Goal: Obtain resource: Obtain resource

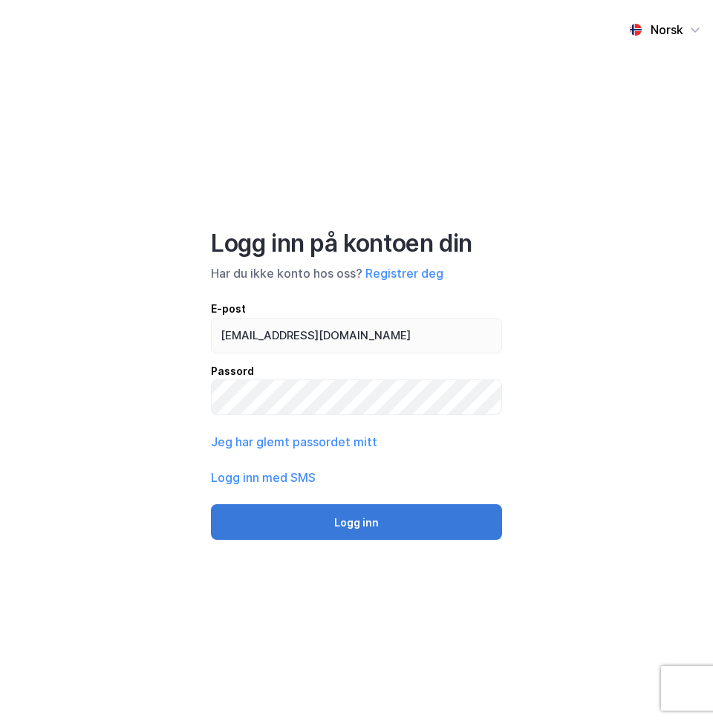
click at [364, 529] on button "Logg inn" at bounding box center [356, 522] width 291 height 36
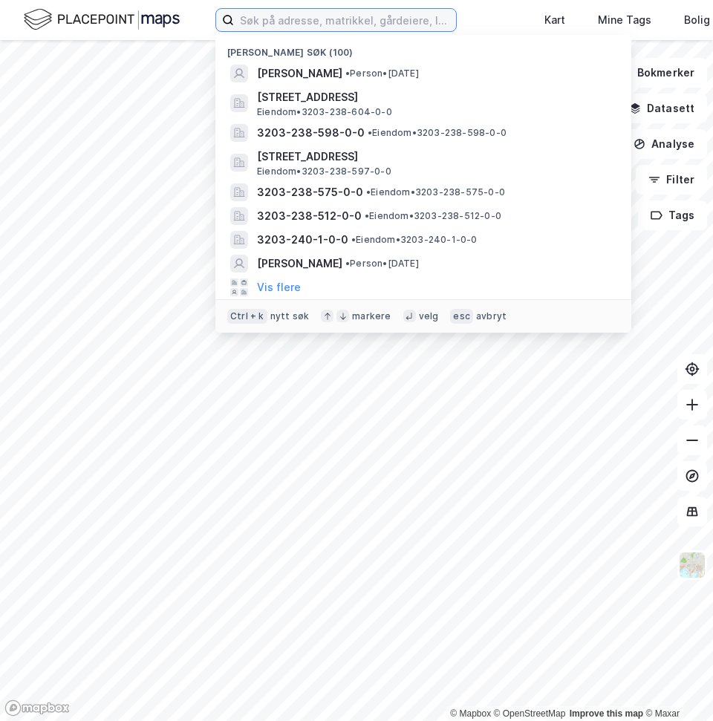
click at [287, 21] on input at bounding box center [345, 20] width 222 height 22
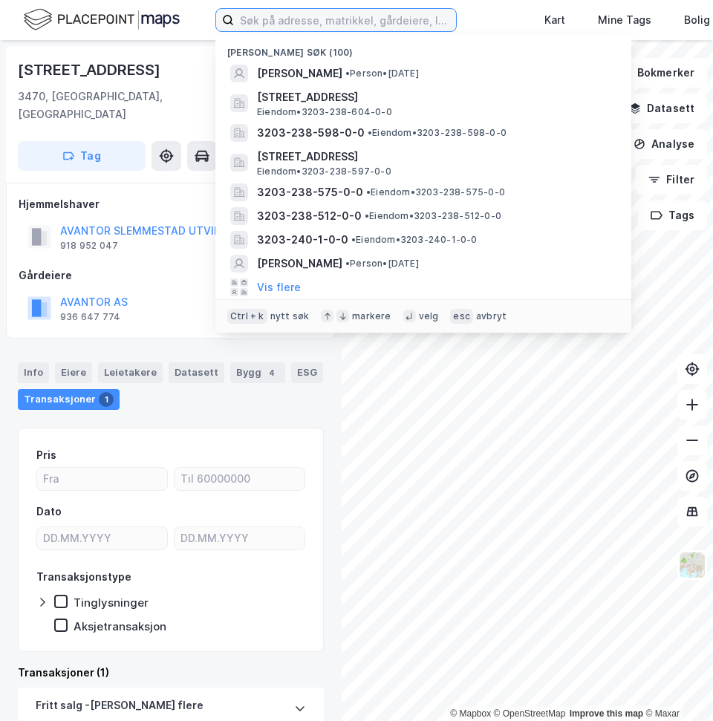
click at [280, 25] on input at bounding box center [345, 20] width 222 height 22
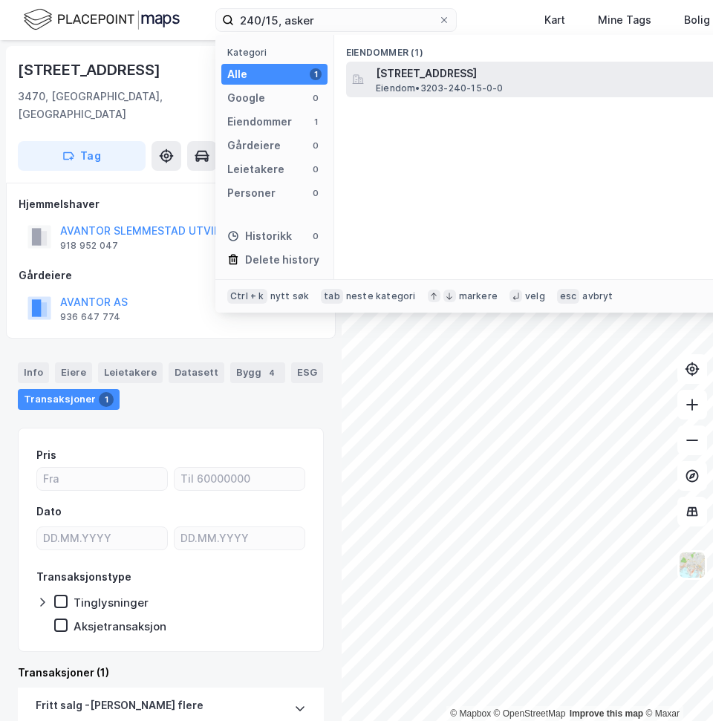
click at [451, 73] on span "Ødegårdsbakken 2, 3470, SLEMMESTAD, ASKER" at bounding box center [554, 74] width 356 height 18
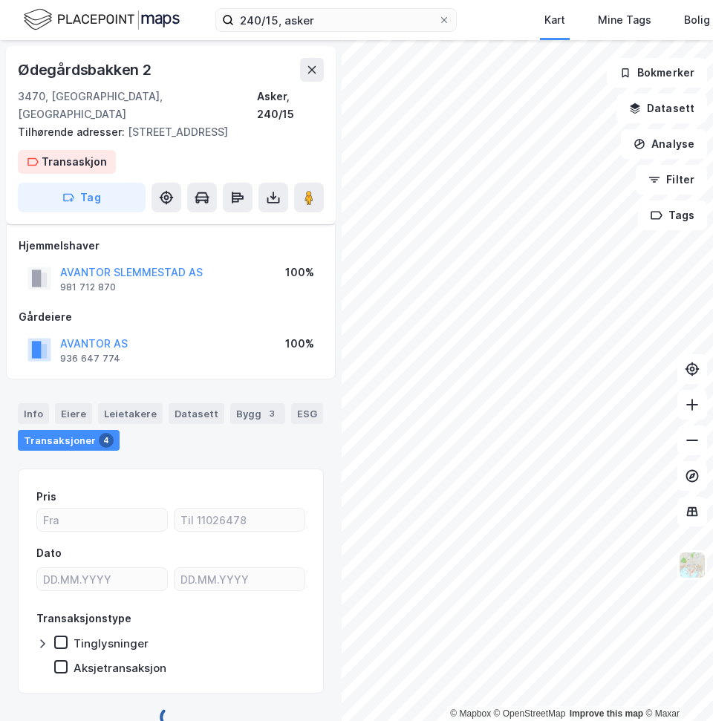
scroll to position [26, 0]
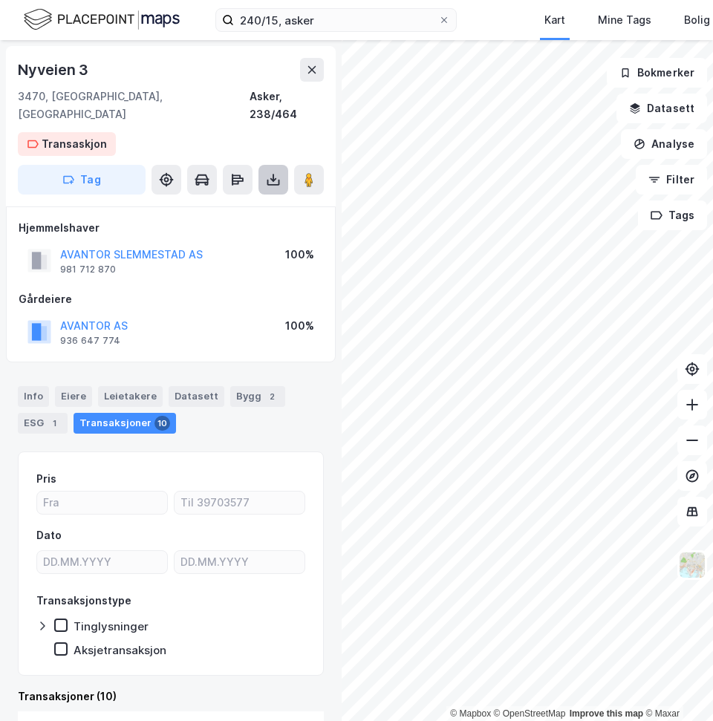
click at [268, 180] on icon at bounding box center [273, 183] width 13 height 6
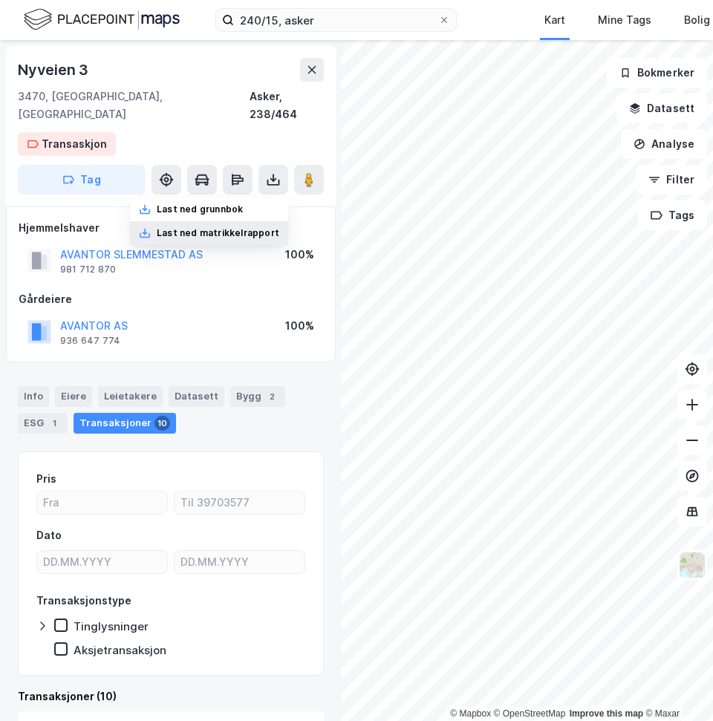
click at [252, 227] on div "Last ned matrikkelrapport" at bounding box center [218, 233] width 123 height 12
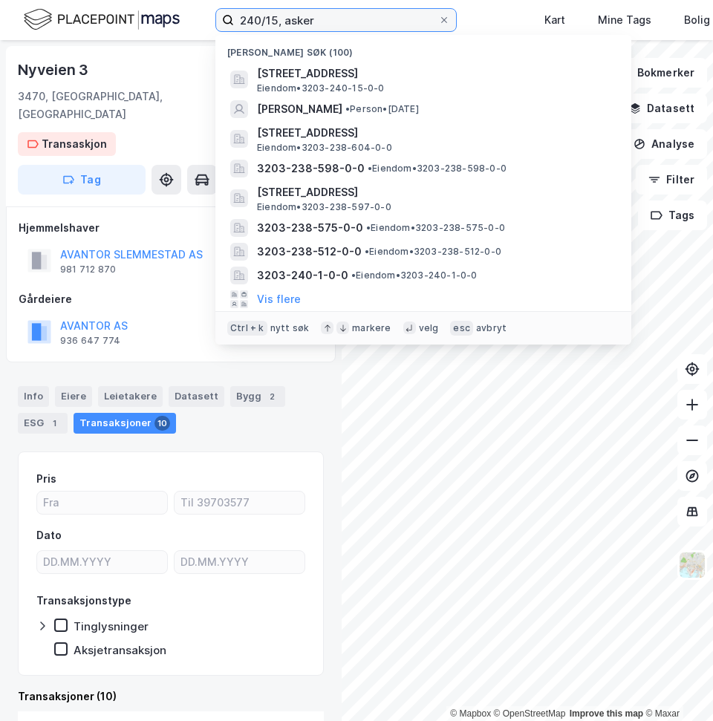
drag, startPoint x: 334, startPoint y: 18, endPoint x: 221, endPoint y: 13, distance: 113.7
click at [221, 13] on label "240/15, asker" at bounding box center [335, 20] width 241 height 24
type input "v"
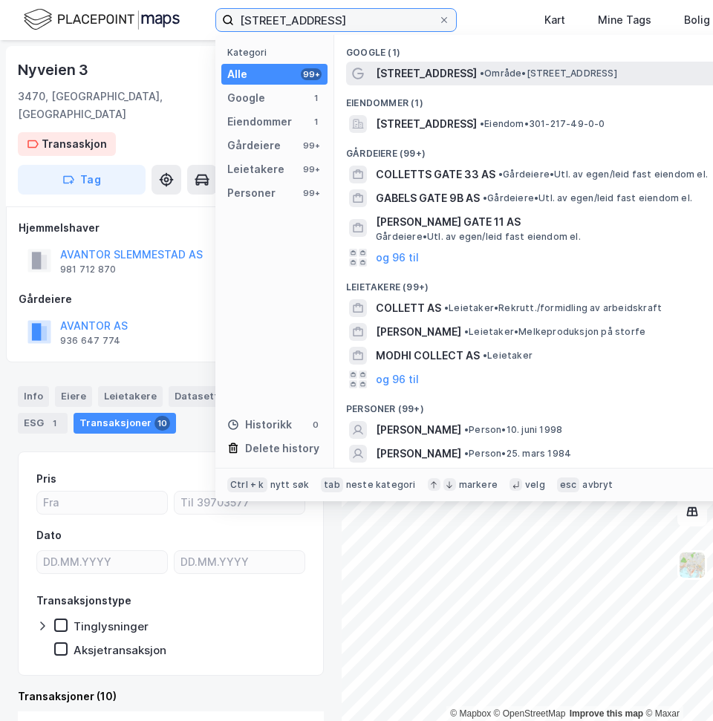
type input "colletts gate 9b"
click at [513, 70] on span "• Område • Colletts gate 9B, 0169 Oslo" at bounding box center [548, 74] width 137 height 12
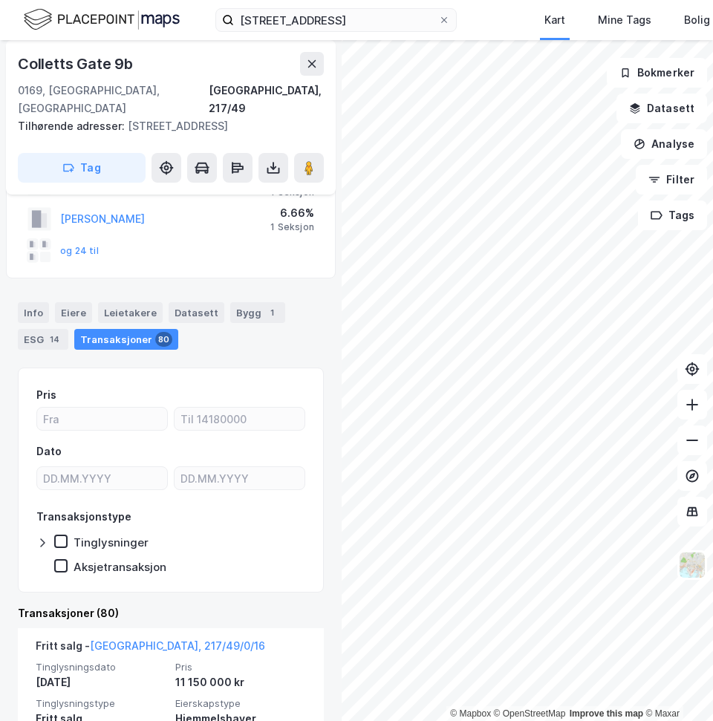
scroll to position [237, 0]
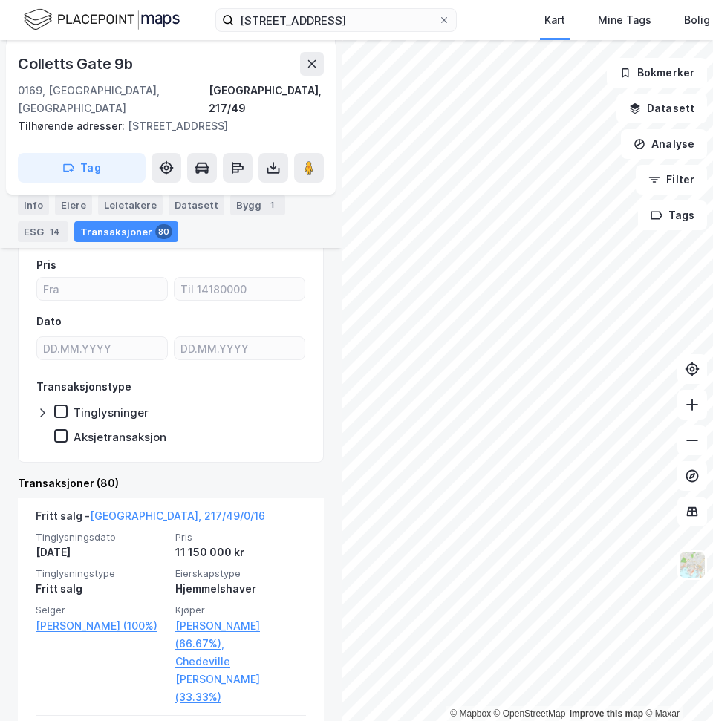
click at [68, 206] on div "Eiere" at bounding box center [73, 205] width 37 height 21
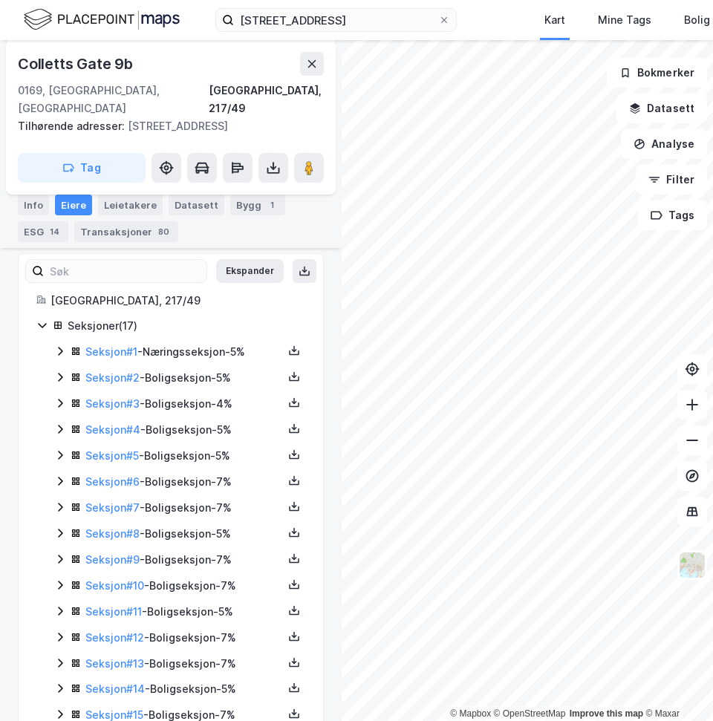
scroll to position [296, 0]
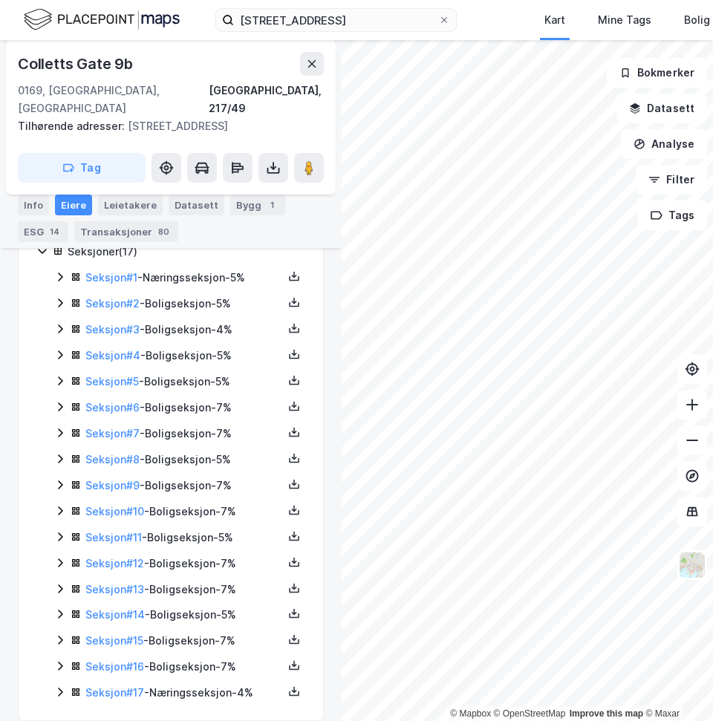
click at [56, 634] on icon at bounding box center [60, 640] width 12 height 12
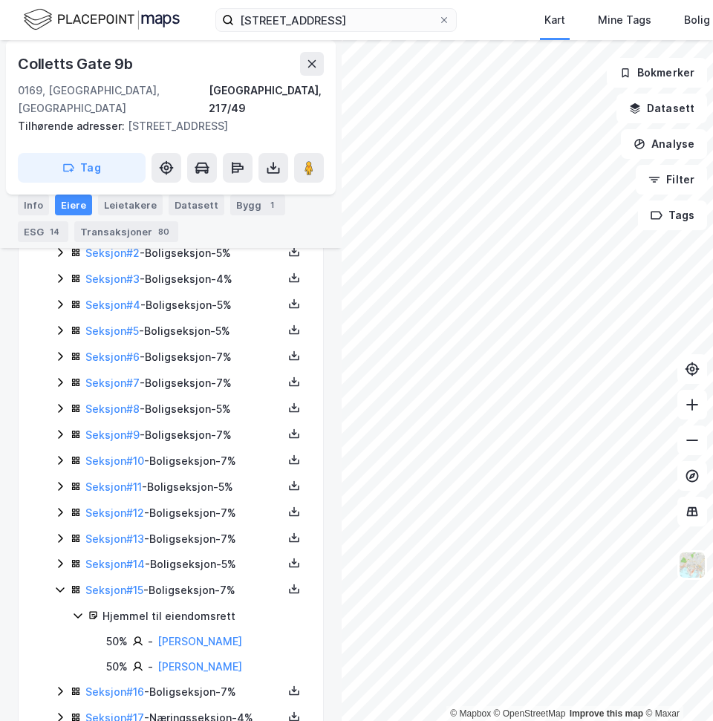
scroll to position [371, 0]
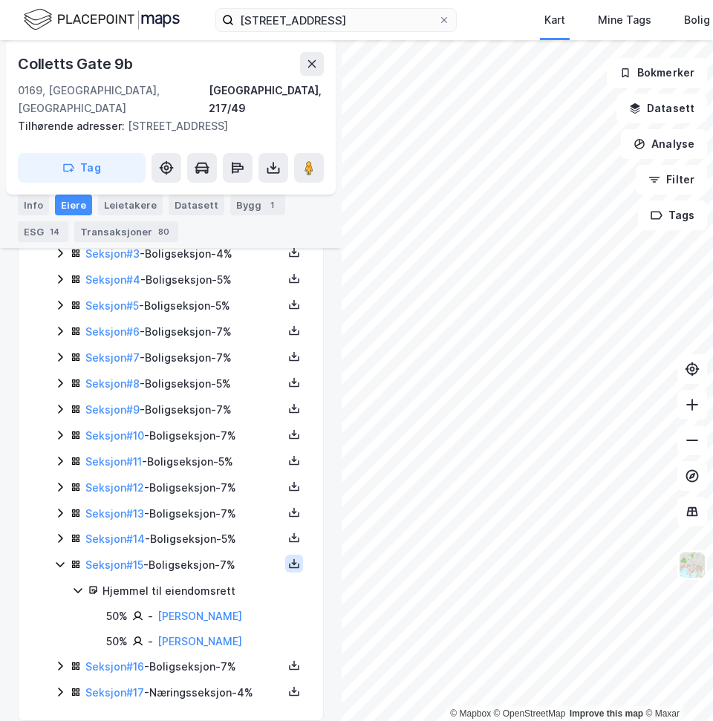
click at [285, 555] on button at bounding box center [294, 564] width 18 height 18
click at [208, 546] on div "Matrikkelrapport" at bounding box center [223, 555] width 86 height 18
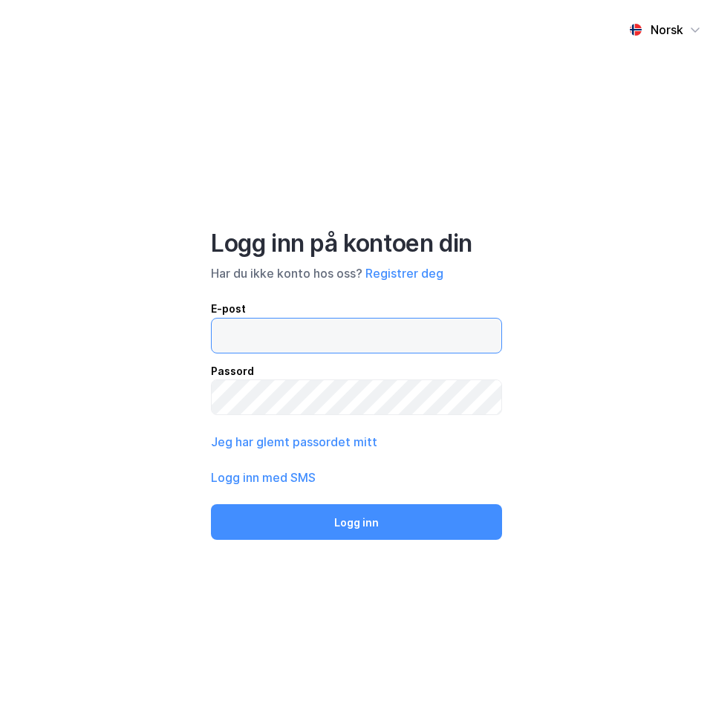
type input "[EMAIL_ADDRESS][DOMAIN_NAME]"
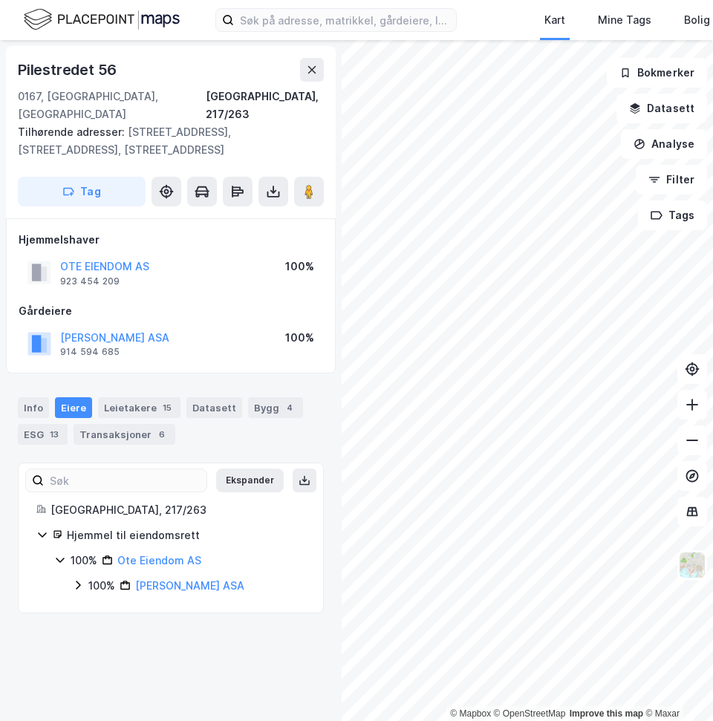
click at [60, 554] on icon at bounding box center [60, 560] width 12 height 12
click at [60, 556] on icon at bounding box center [60, 560] width 4 height 9
click at [85, 577] on div "100% Thon Olav Eiendomsselskap ASA" at bounding box center [188, 586] width 233 height 18
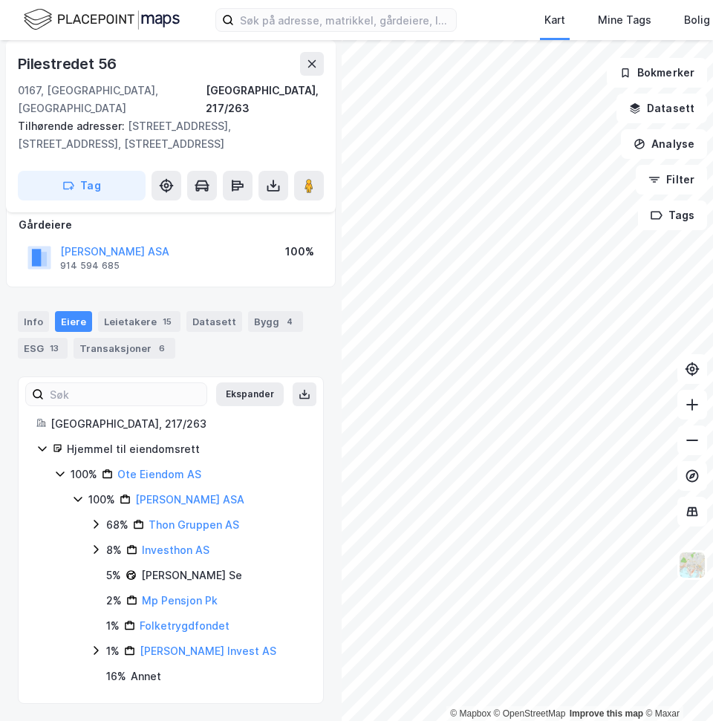
scroll to position [87, 0]
click at [96, 549] on icon at bounding box center [96, 549] width 12 height 12
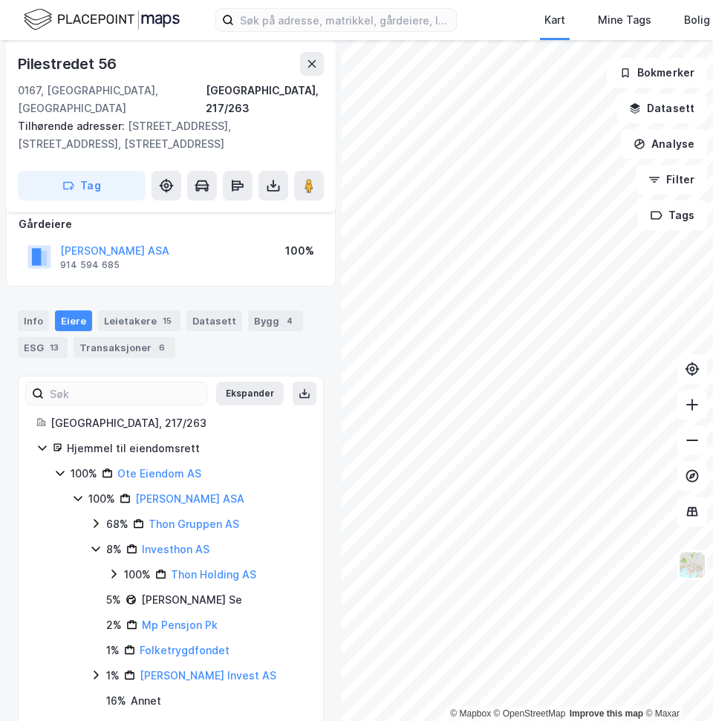
click at [115, 575] on icon at bounding box center [113, 574] width 4 height 9
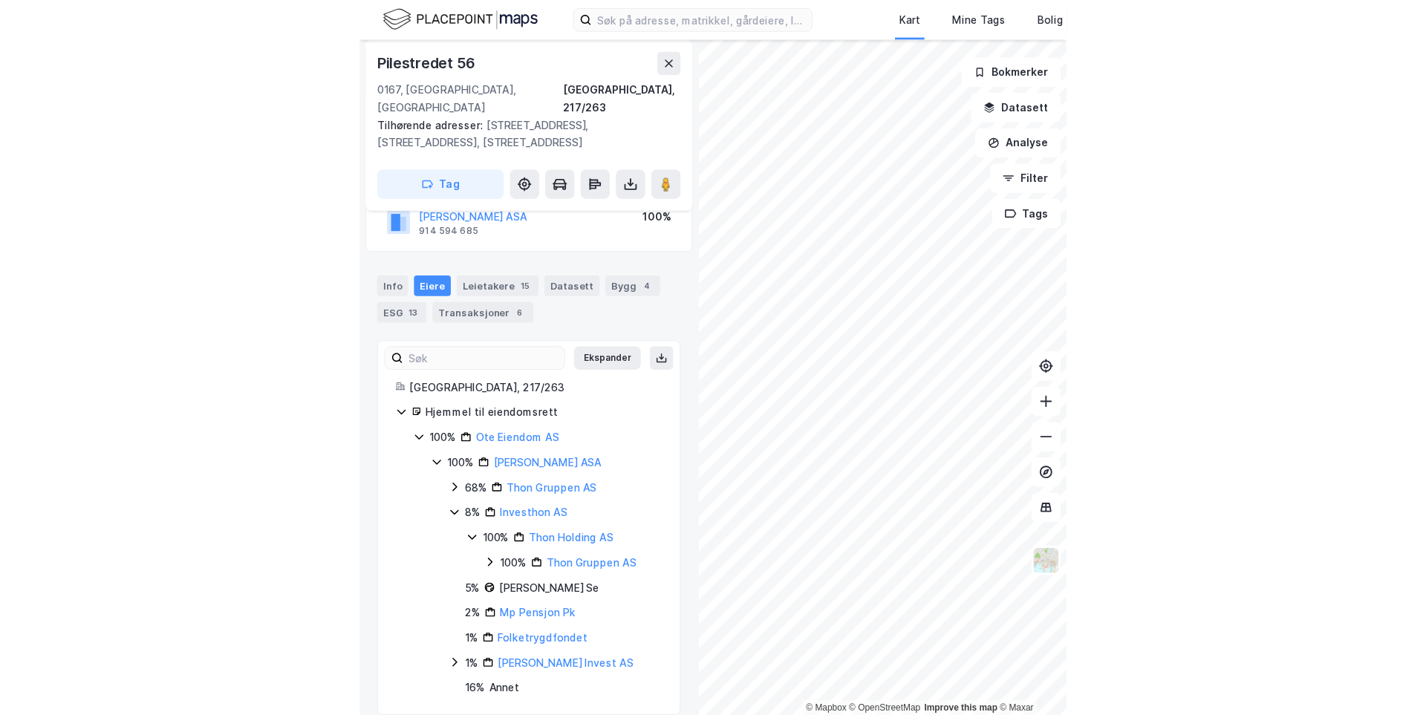
scroll to position [137, 0]
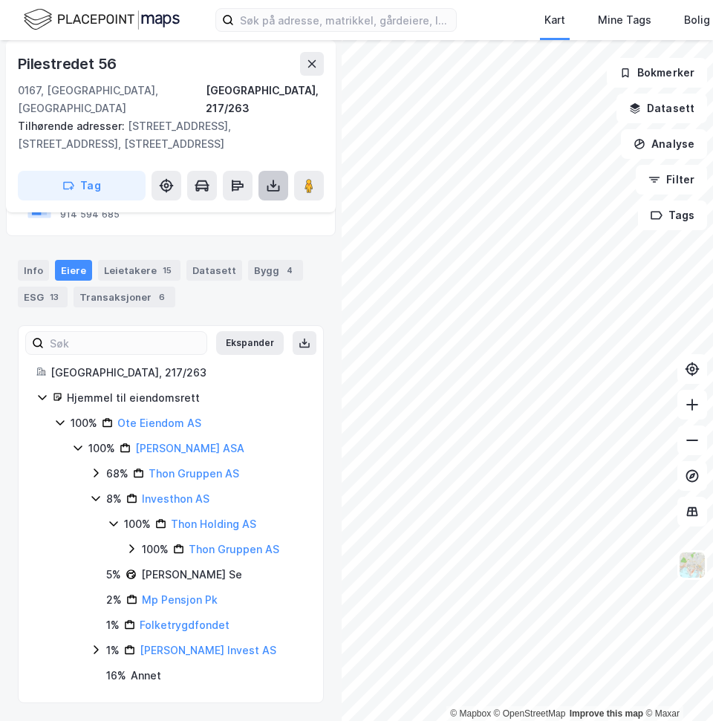
click at [267, 178] on icon at bounding box center [273, 185] width 15 height 15
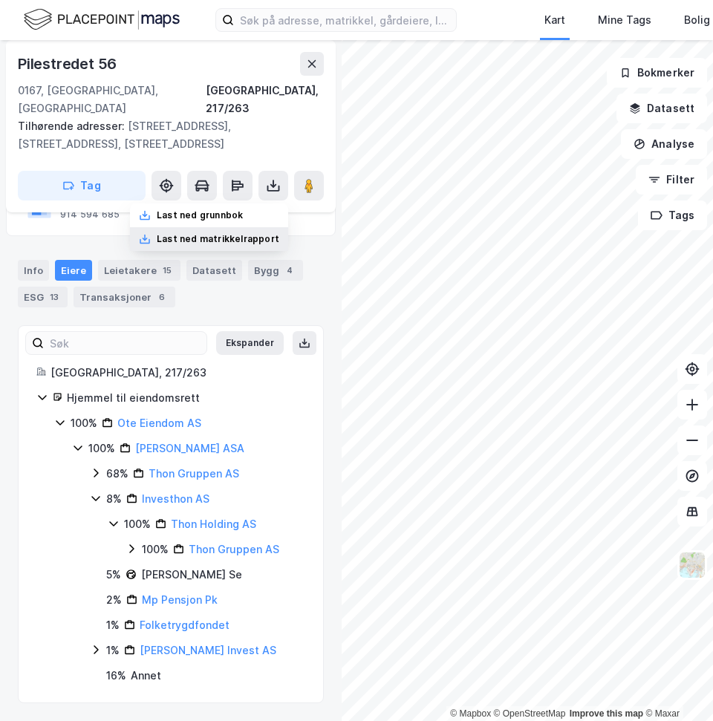
click at [254, 233] on div "Last ned matrikkelrapport" at bounding box center [218, 239] width 123 height 12
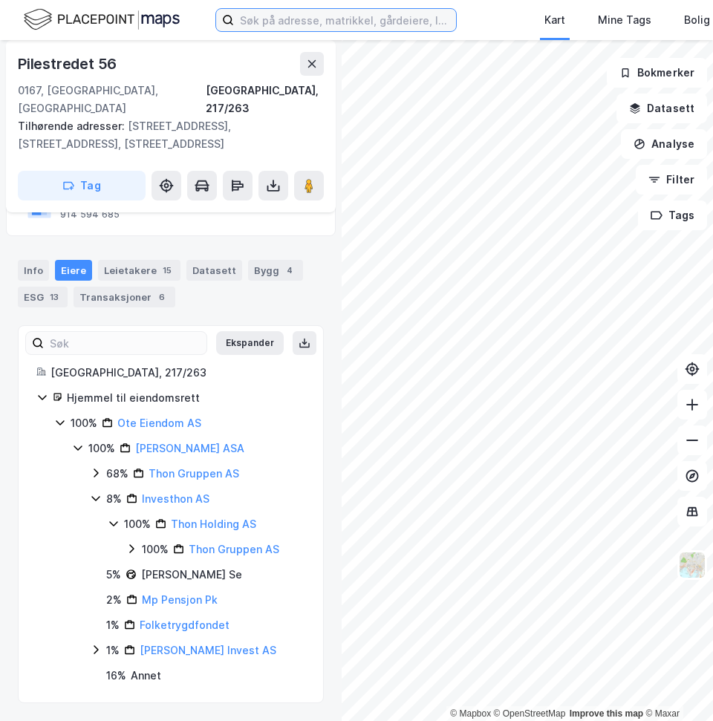
click at [306, 22] on input at bounding box center [345, 20] width 222 height 22
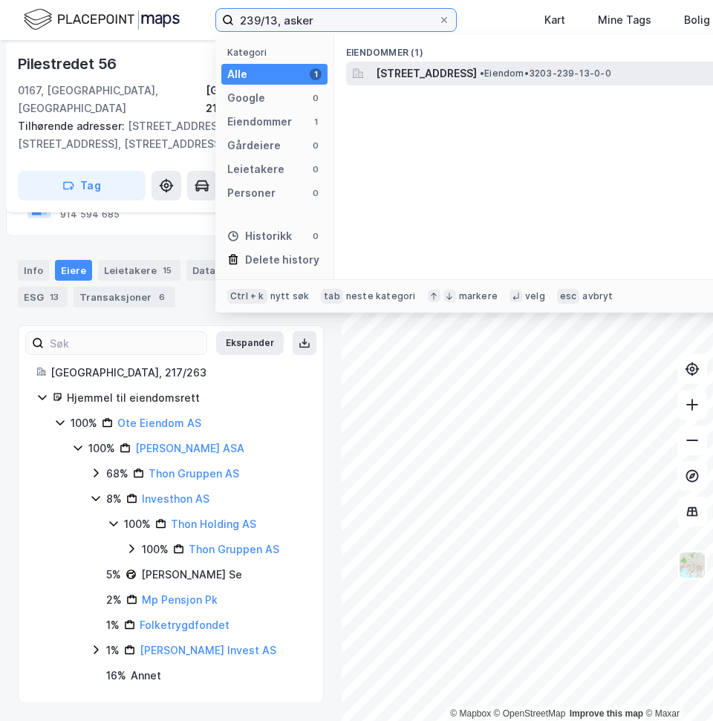
type input "239/13, asker"
click at [419, 75] on span "Nyveien 1, 3470, SLEMMESTAD, ASKER" at bounding box center [426, 74] width 101 height 18
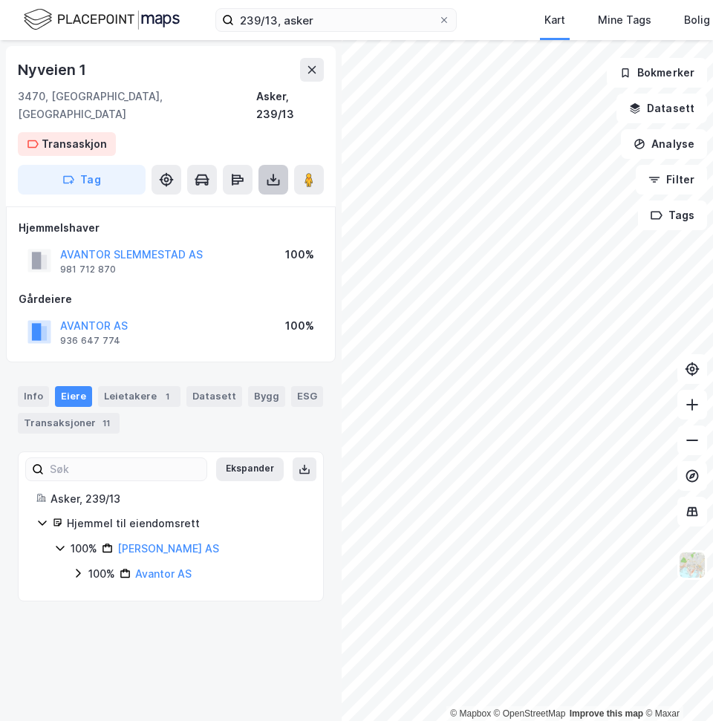
click at [275, 172] on icon at bounding box center [273, 179] width 15 height 15
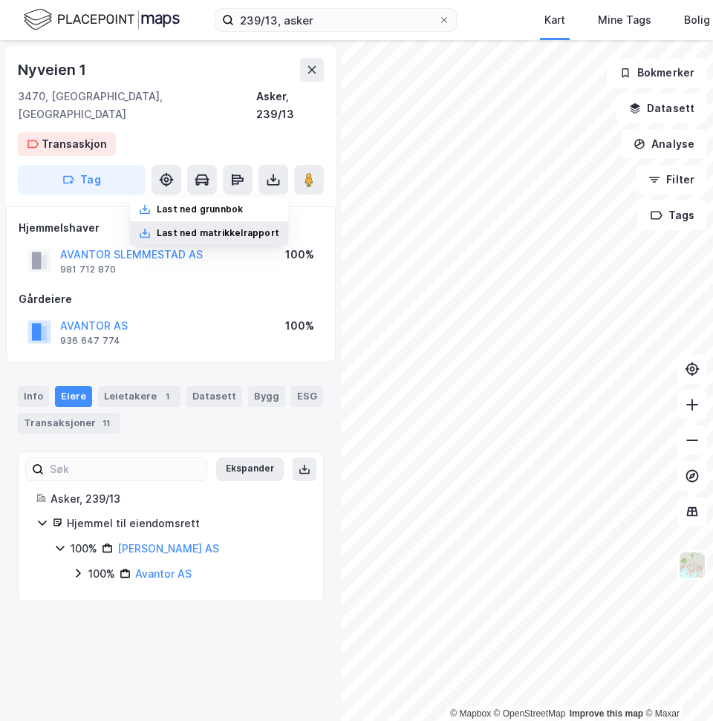
click at [241, 227] on div "Last ned matrikkelrapport" at bounding box center [218, 233] width 123 height 12
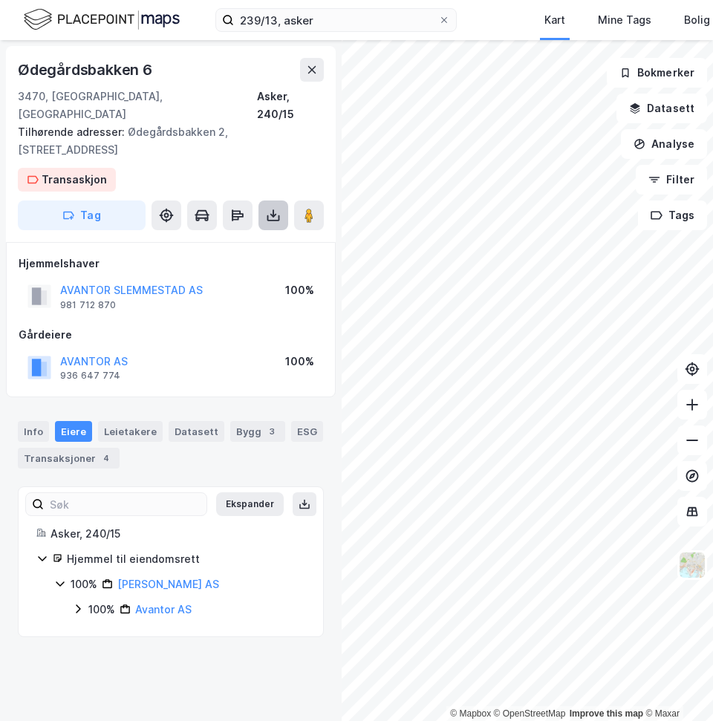
click at [270, 208] on icon at bounding box center [273, 215] width 15 height 15
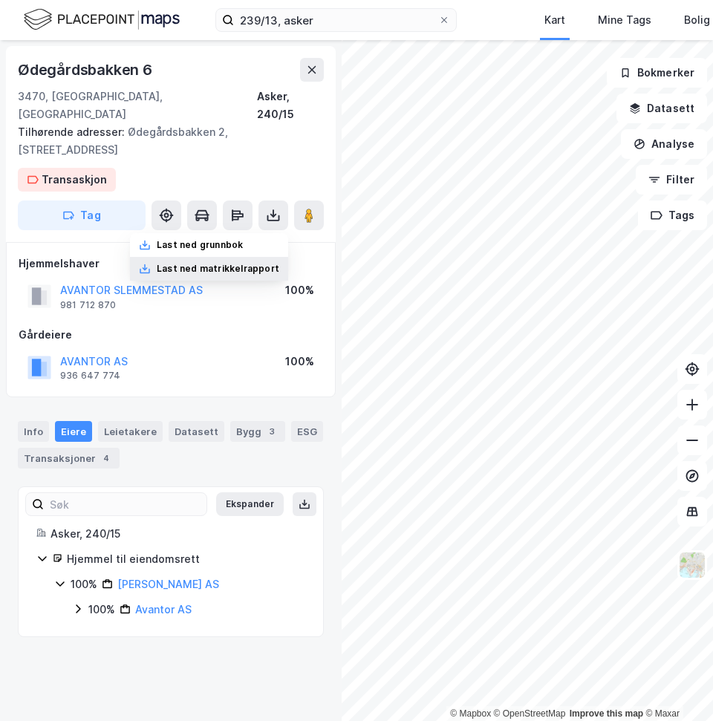
click at [255, 263] on div "Last ned matrikkelrapport" at bounding box center [218, 269] width 123 height 12
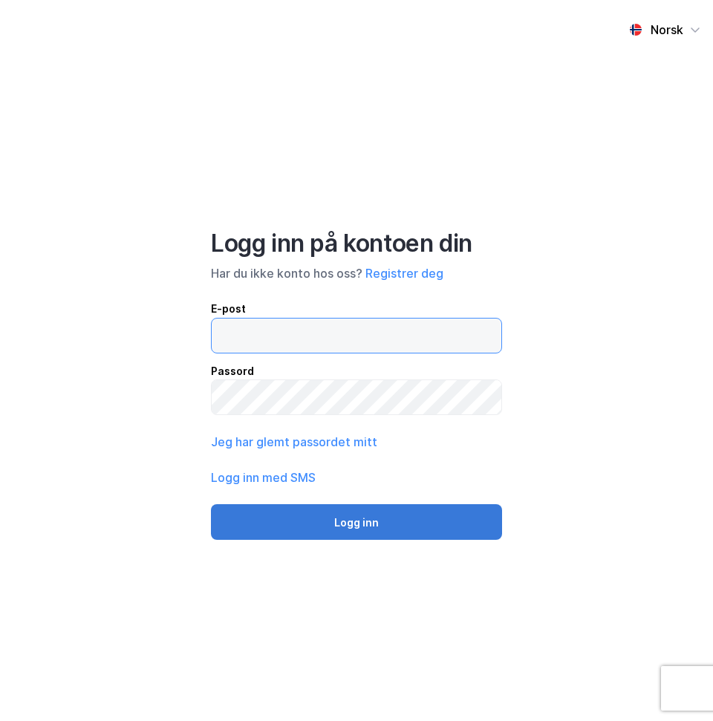
type input "[EMAIL_ADDRESS][DOMAIN_NAME]"
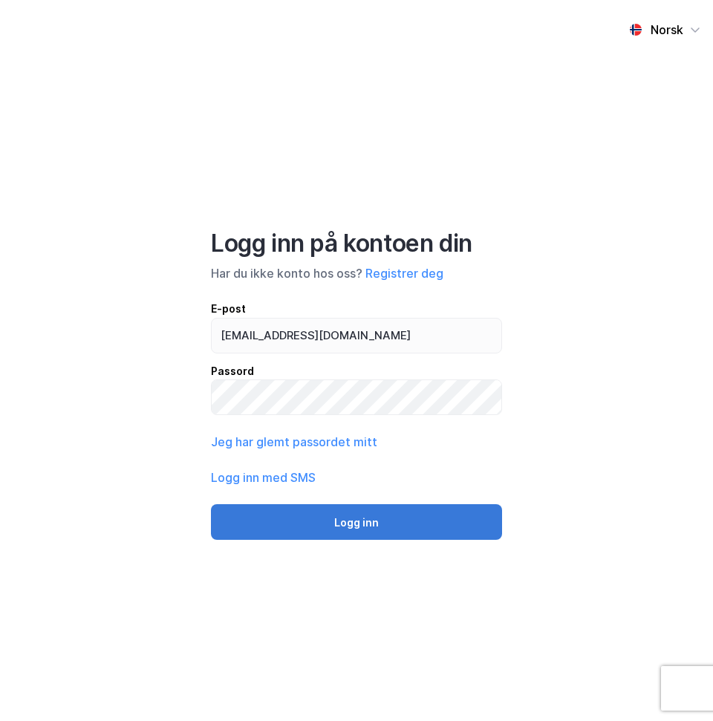
click at [339, 507] on button "Logg inn" at bounding box center [356, 522] width 291 height 36
